Goal: Transaction & Acquisition: Purchase product/service

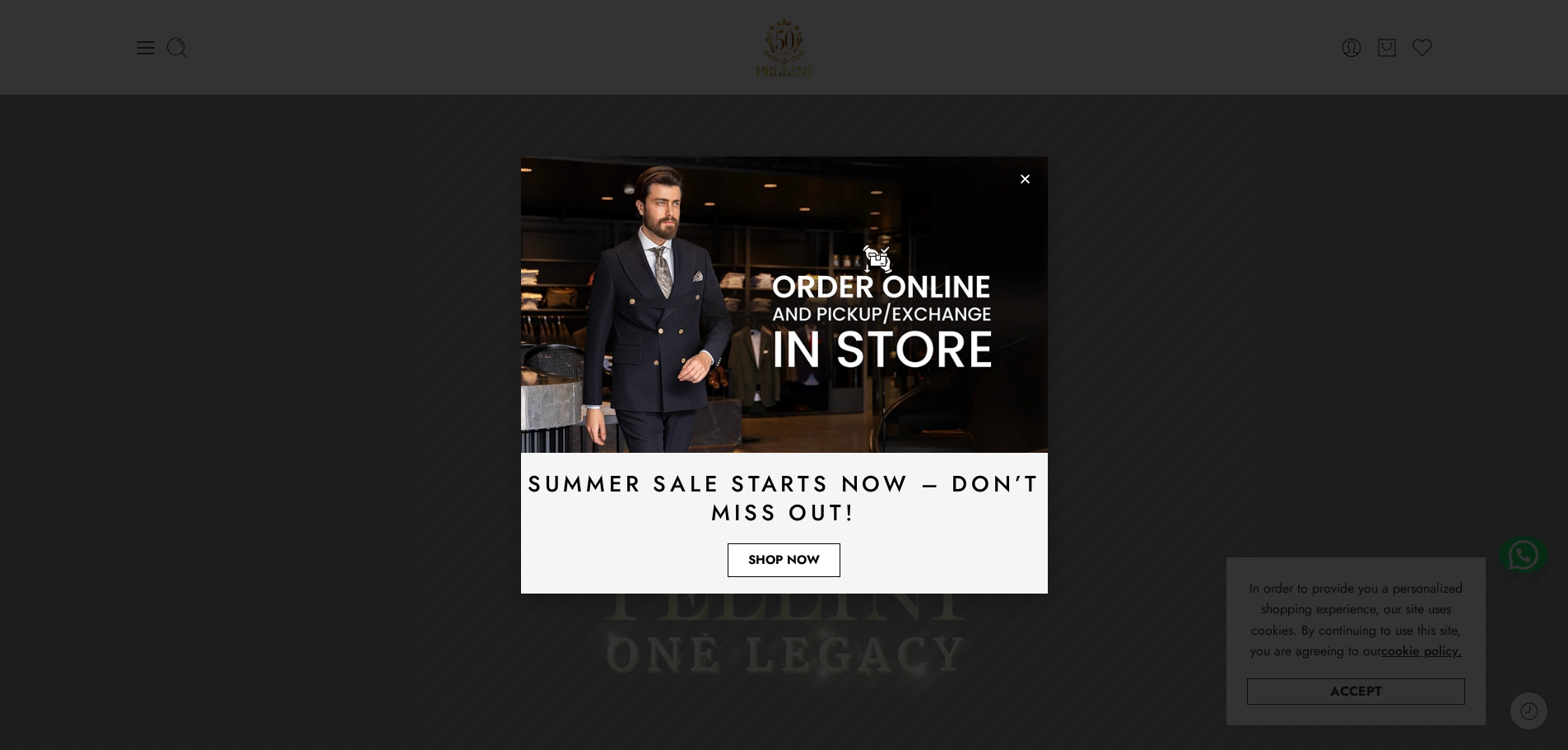
click at [774, 570] on link "Shop Now" at bounding box center [784, 560] width 113 height 34
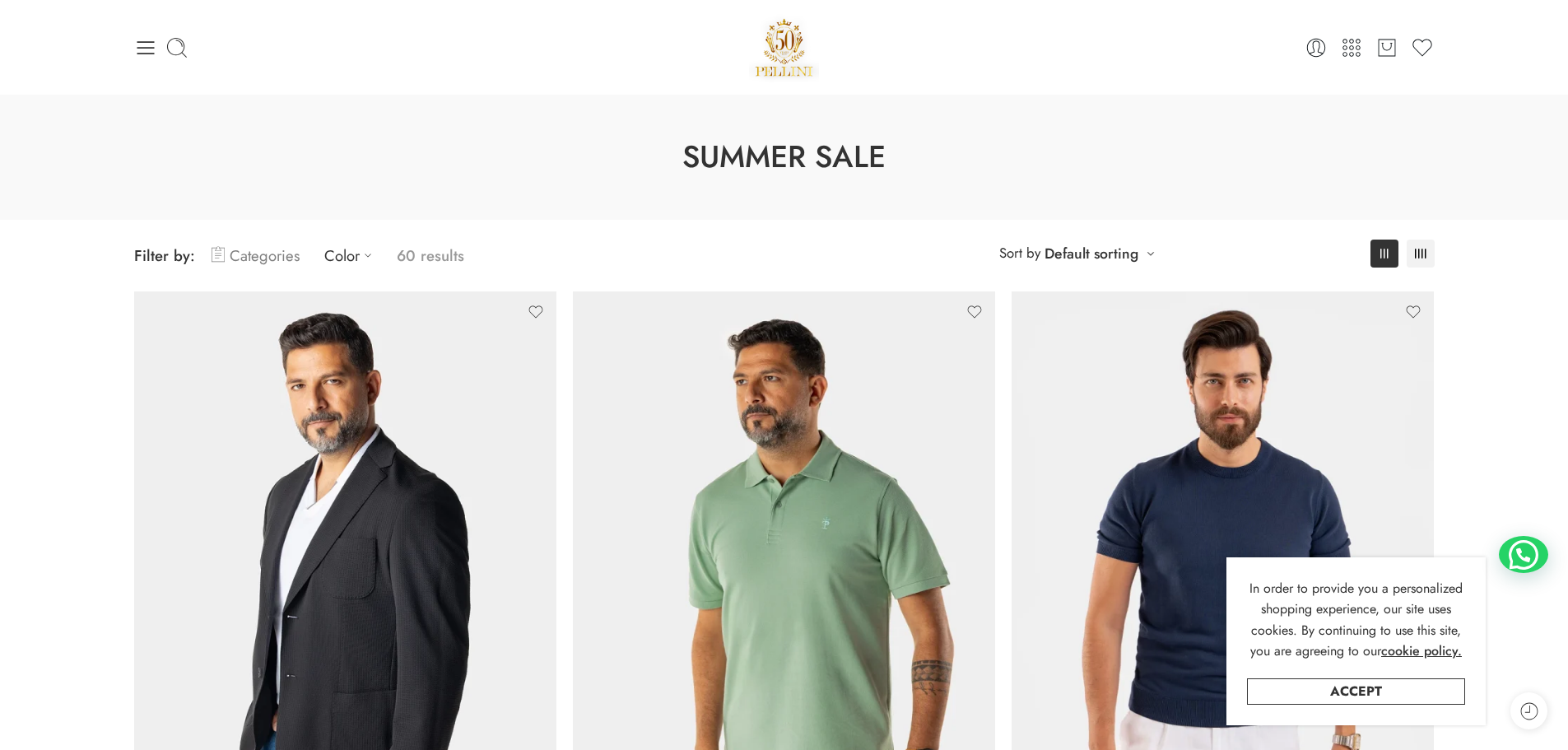
click at [270, 253] on link "Categories" at bounding box center [256, 255] width 88 height 39
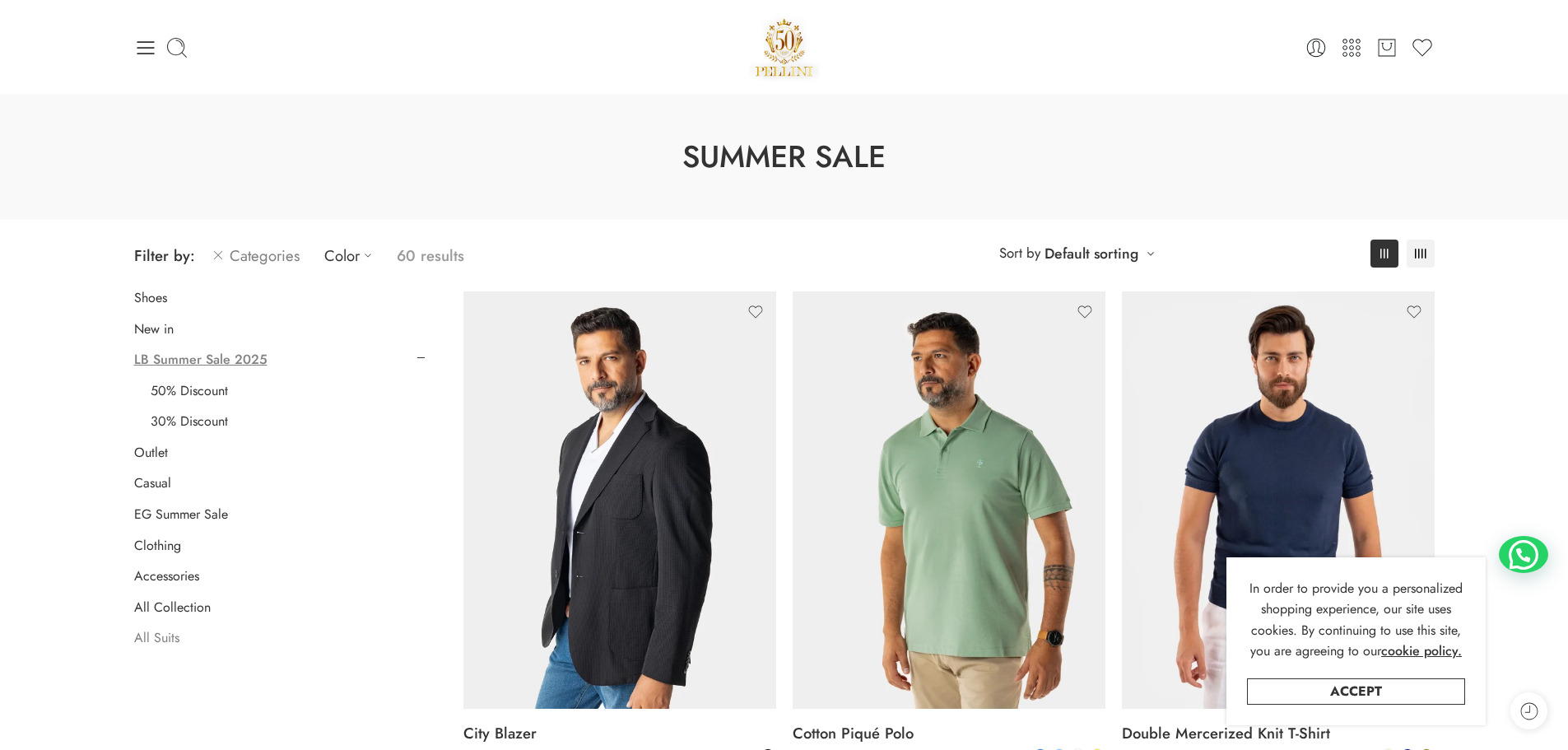
click at [153, 632] on link "All Suits" at bounding box center [156, 638] width 45 height 16
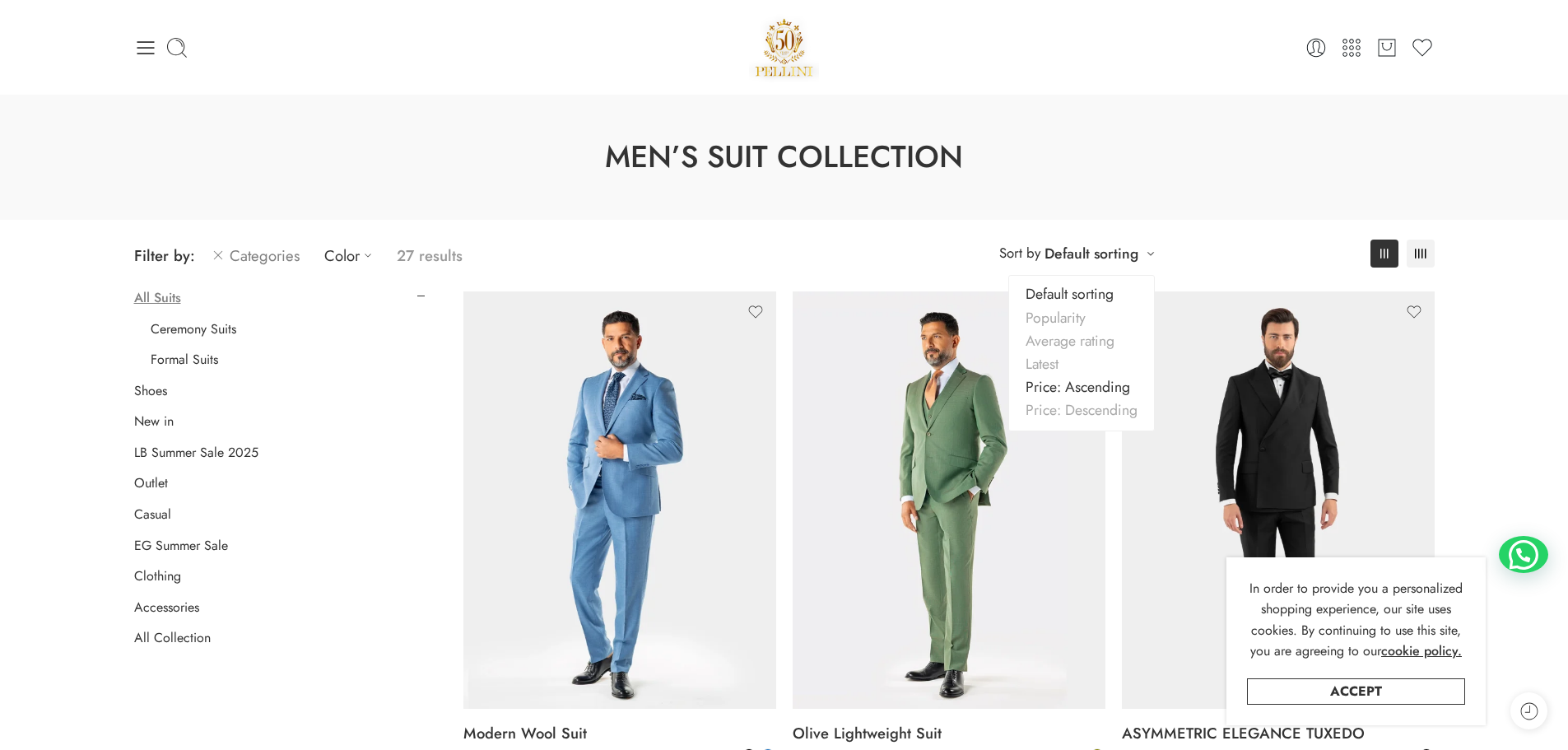
click at [1078, 394] on link "Price: Ascending" at bounding box center [1081, 386] width 145 height 23
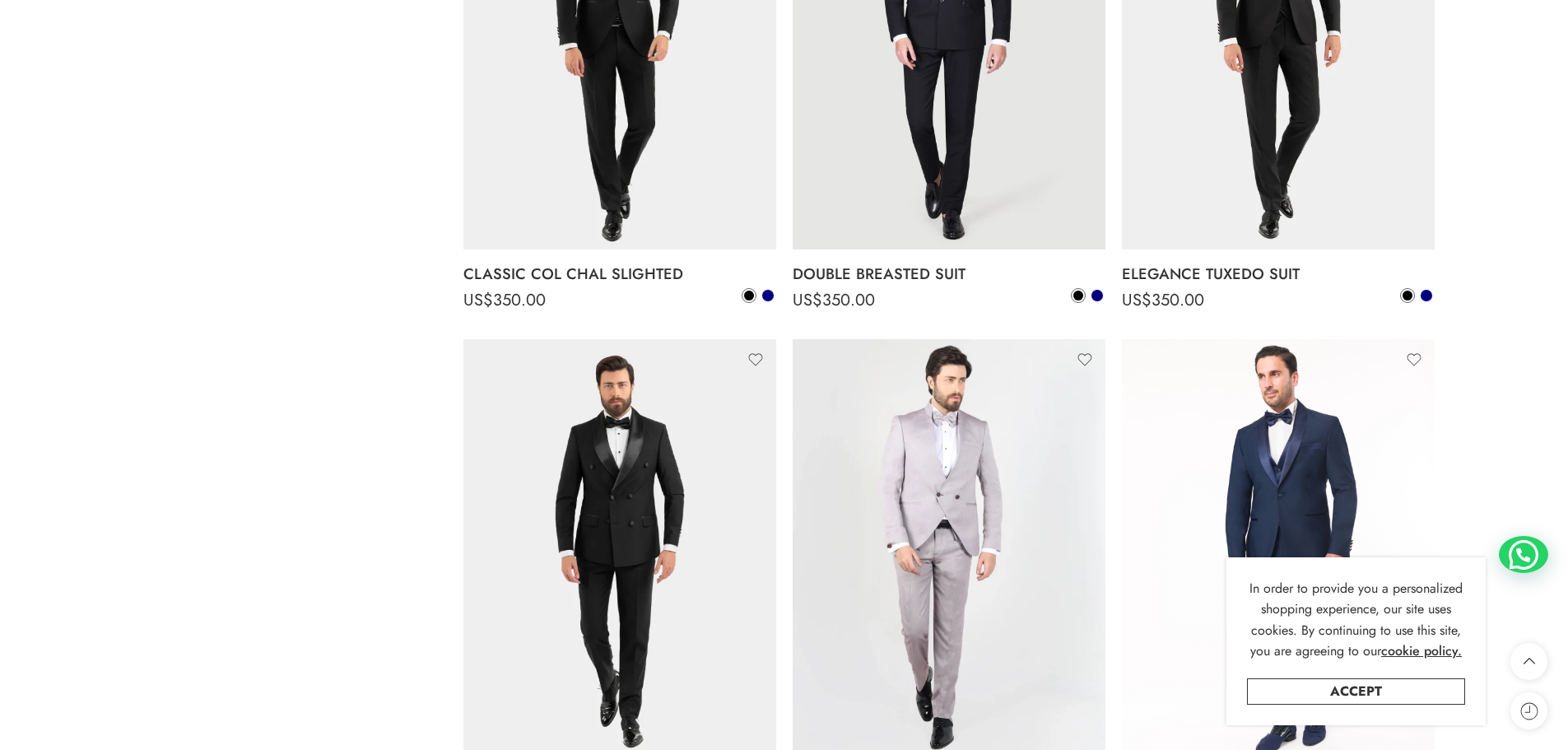
scroll to position [1529, 0]
